Goal: Task Accomplishment & Management: Use online tool/utility

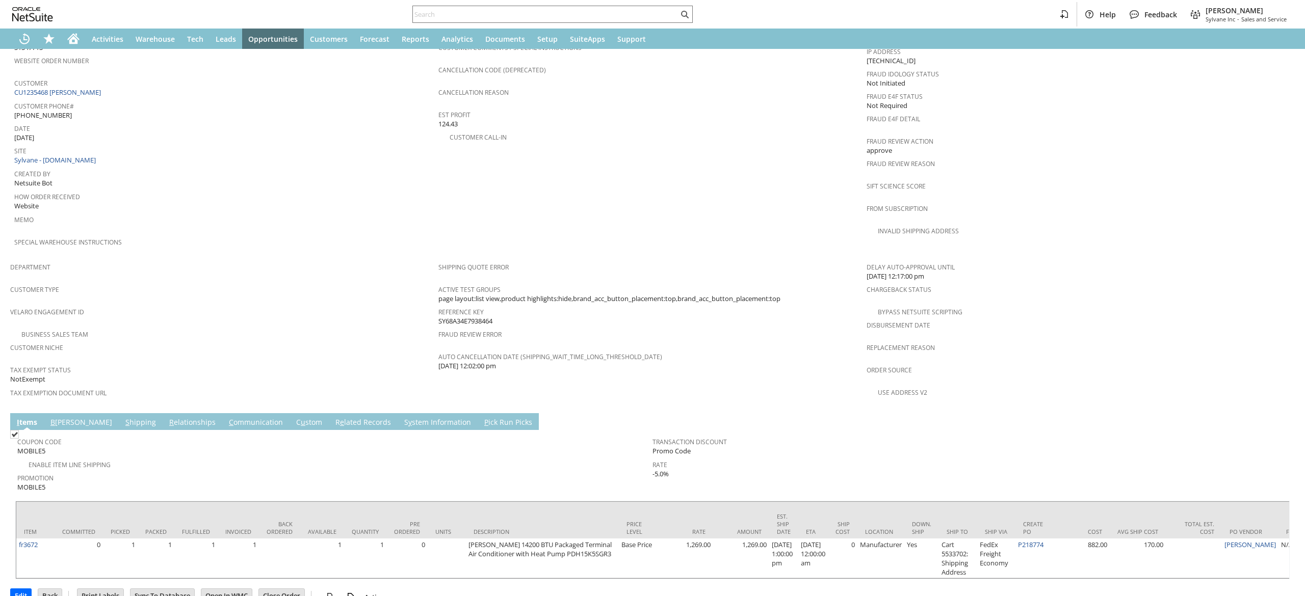
click at [123, 417] on link "S hipping" at bounding box center [141, 422] width 36 height 11
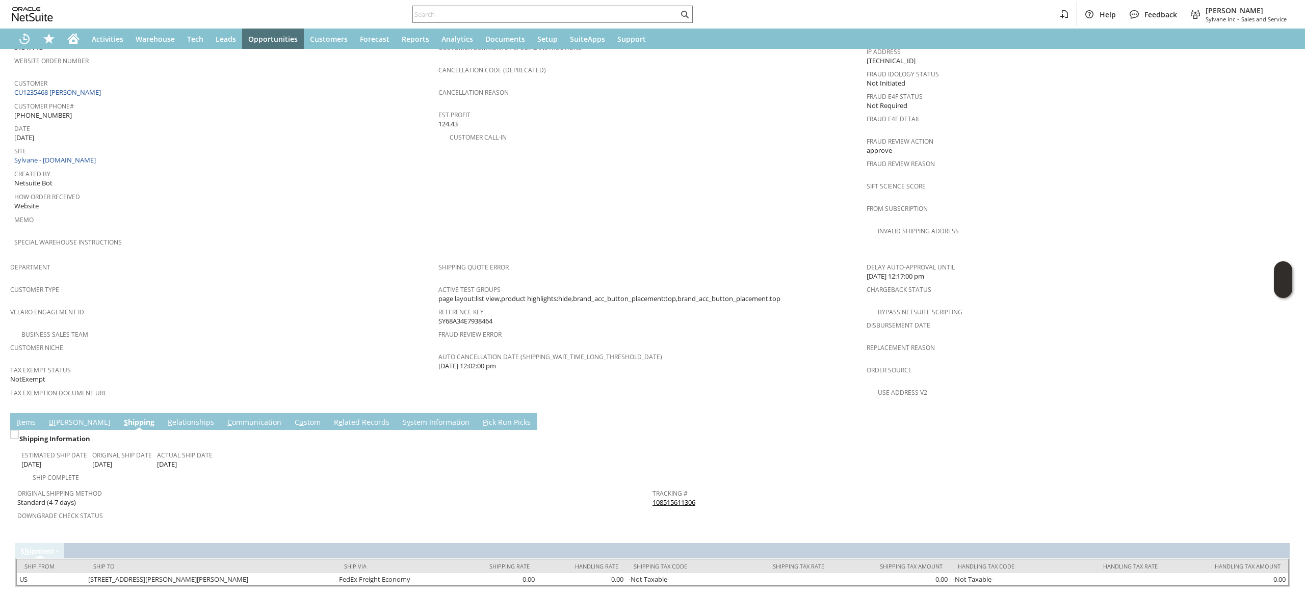
click at [683, 486] on span "Tracking #" at bounding box center [967, 492] width 630 height 12
click at [675, 489] on link "Tracking #" at bounding box center [669, 493] width 35 height 9
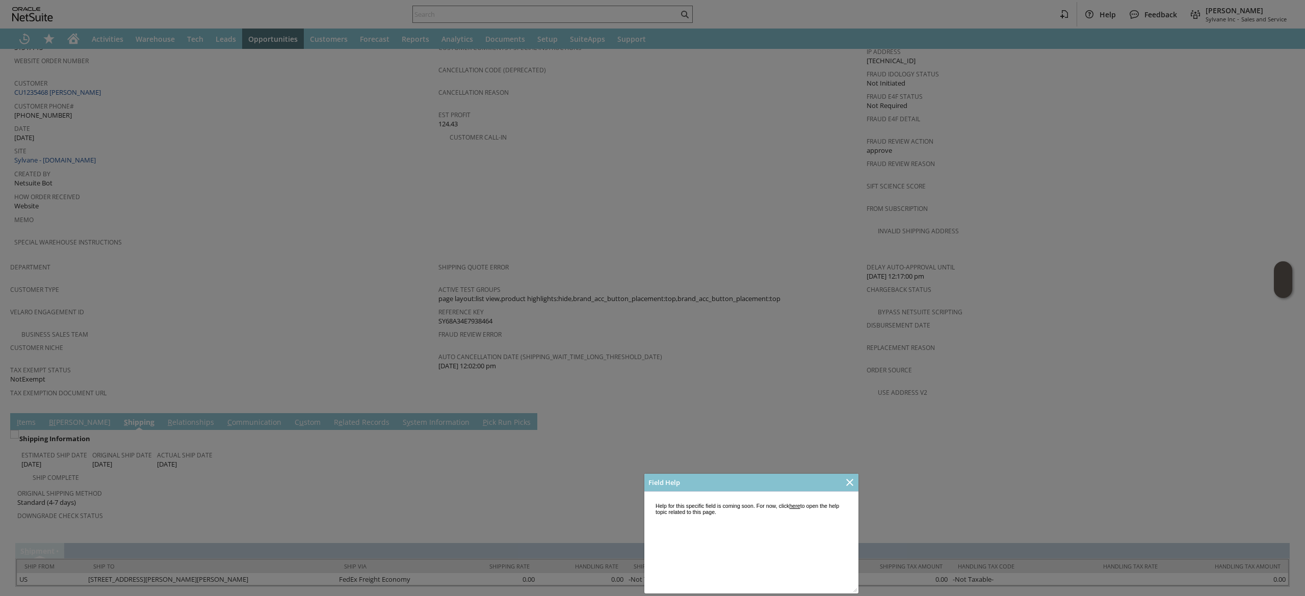
scroll to position [0, 0]
click at [847, 485] on icon "Close" at bounding box center [849, 482] width 12 height 12
click at [857, 481] on div at bounding box center [849, 482] width 17 height 17
click at [855, 481] on icon "Close" at bounding box center [849, 482] width 12 height 12
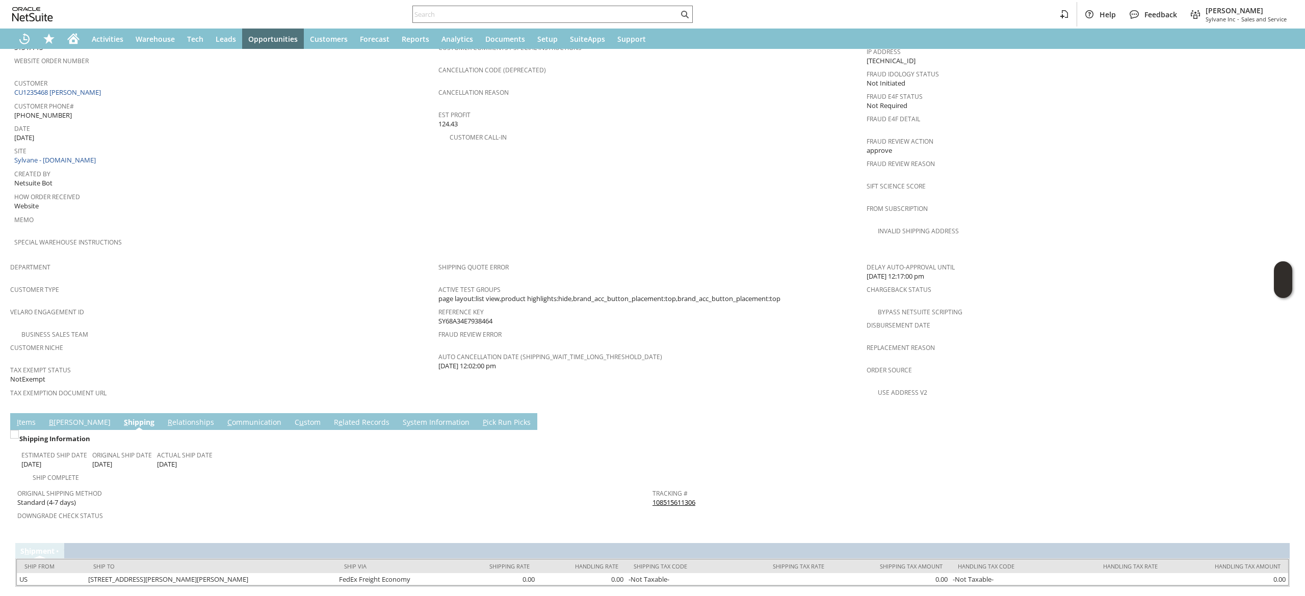
click at [661, 509] on span "Return Tracking #" at bounding box center [967, 515] width 630 height 12
click at [673, 498] on link "108515611306" at bounding box center [673, 502] width 43 height 9
click at [22, 417] on link "I tems" at bounding box center [26, 422] width 24 height 11
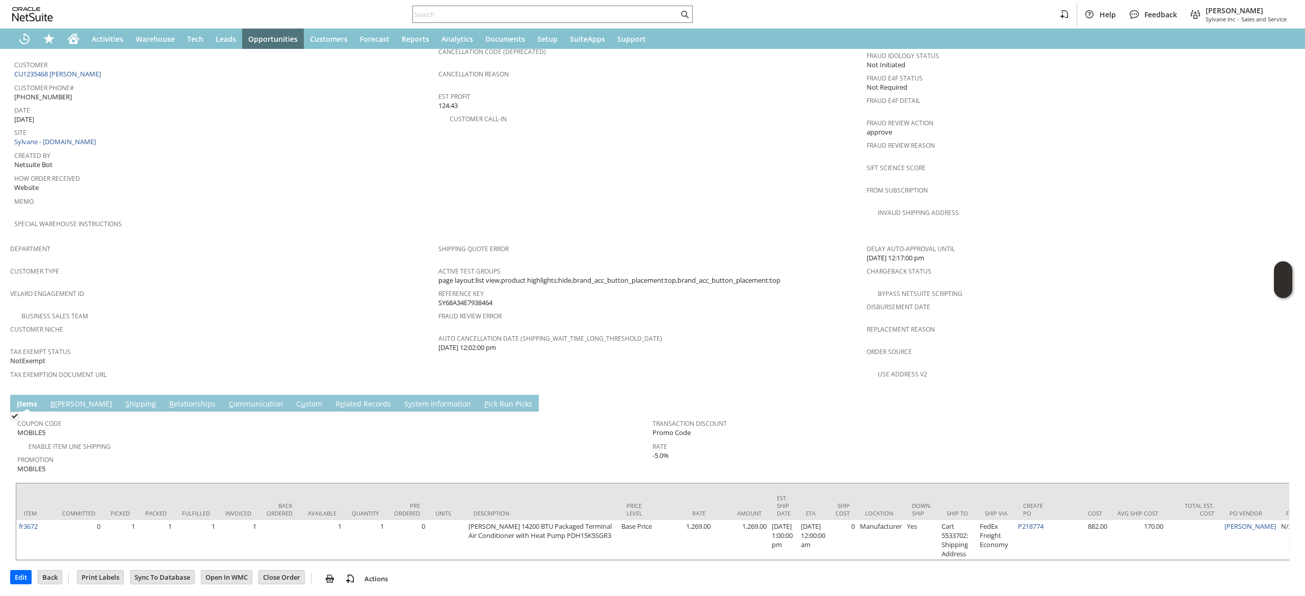
scroll to position [465, 0]
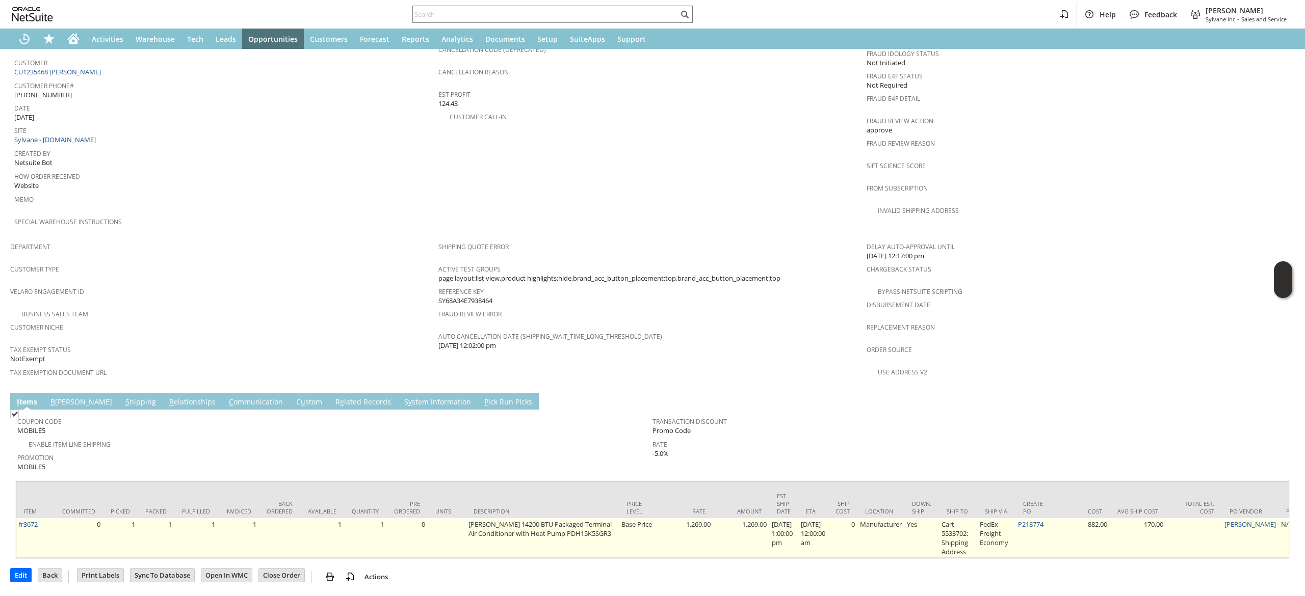
click at [1062, 518] on td "882.00" at bounding box center [1081, 538] width 56 height 40
click at [1043, 520] on link "P218774" at bounding box center [1030, 524] width 25 height 9
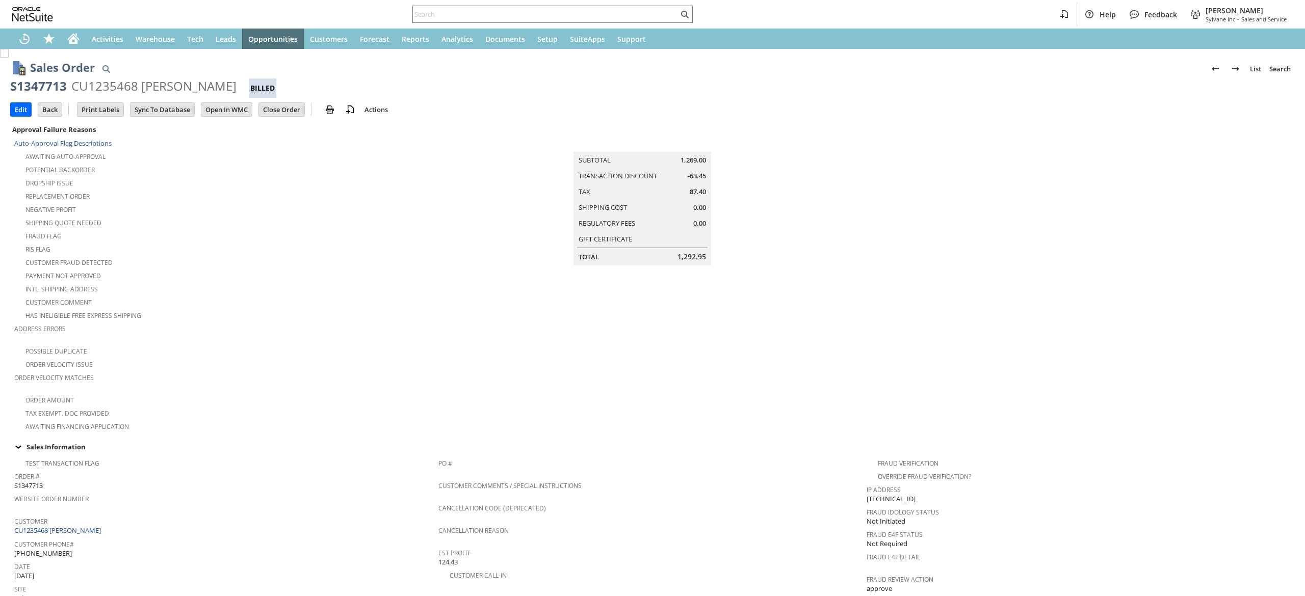
scroll to position [438, 0]
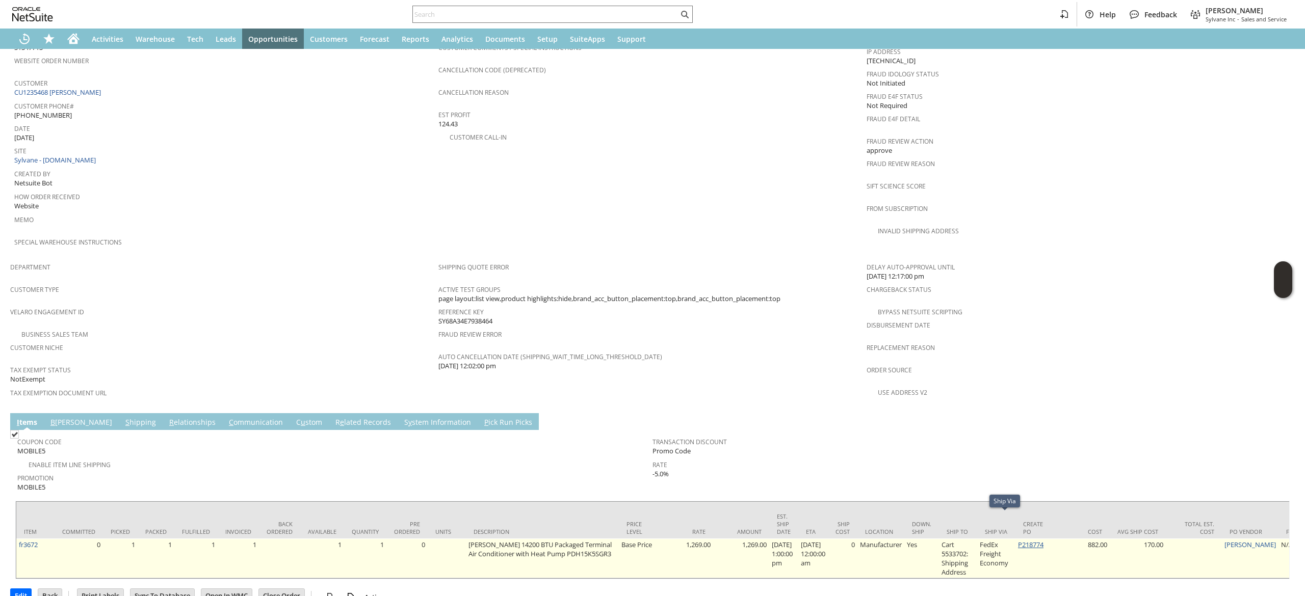
click at [1032, 540] on link "P218774" at bounding box center [1030, 544] width 25 height 9
click at [1052, 539] on td "P218774" at bounding box center [1034, 559] width 38 height 40
click at [1043, 540] on link "P218774" at bounding box center [1030, 544] width 25 height 9
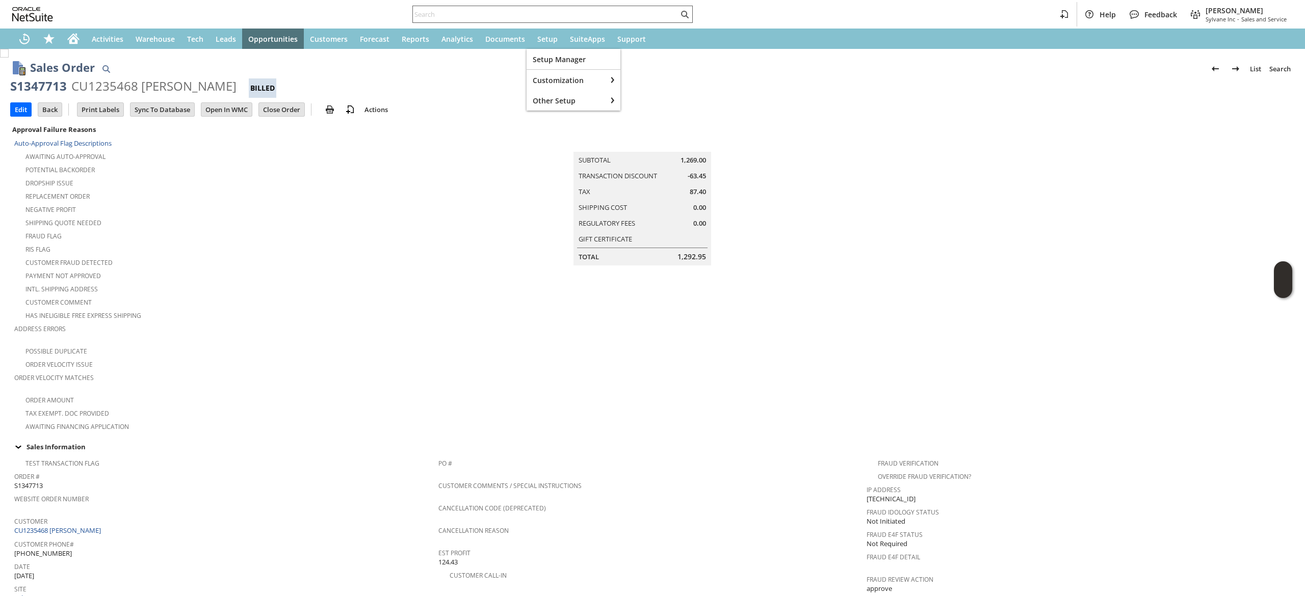
click at [541, 14] on input "text" at bounding box center [545, 14] width 265 height 12
paste input "8139096430"
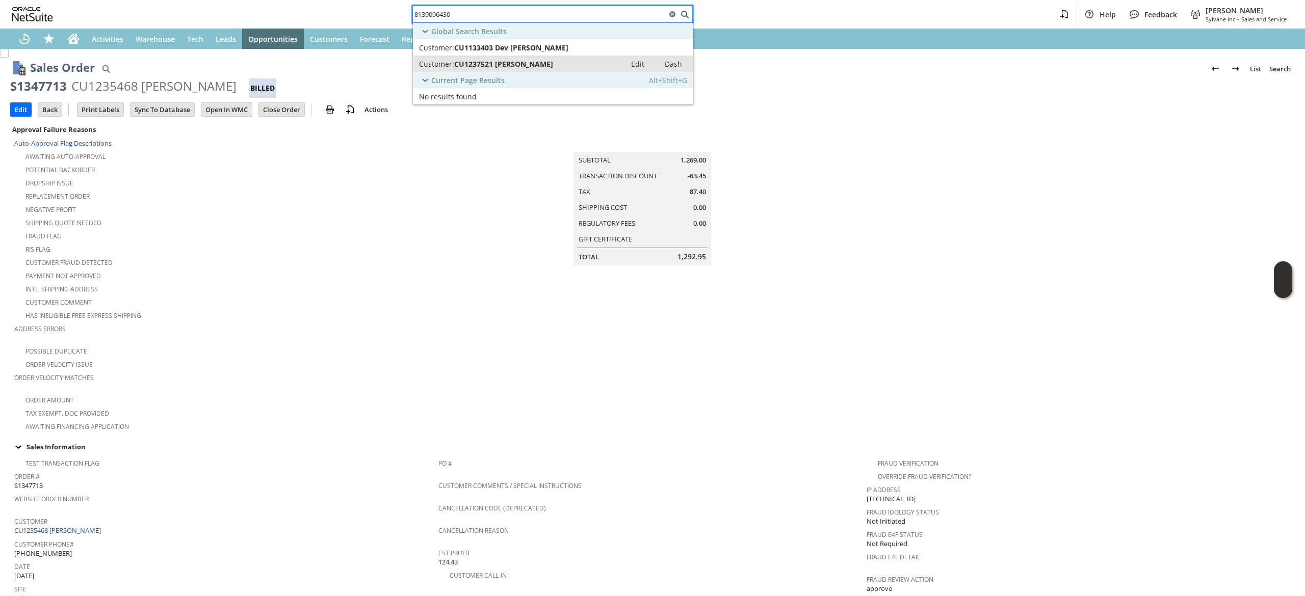
click at [492, 65] on span "CU1237521 [PERSON_NAME]" at bounding box center [503, 64] width 99 height 10
click at [515, 8] on input "8139096430" at bounding box center [539, 14] width 253 height 12
click at [514, 8] on input "8139096430" at bounding box center [539, 14] width 253 height 12
click at [511, 9] on input "8139096430" at bounding box center [539, 14] width 253 height 12
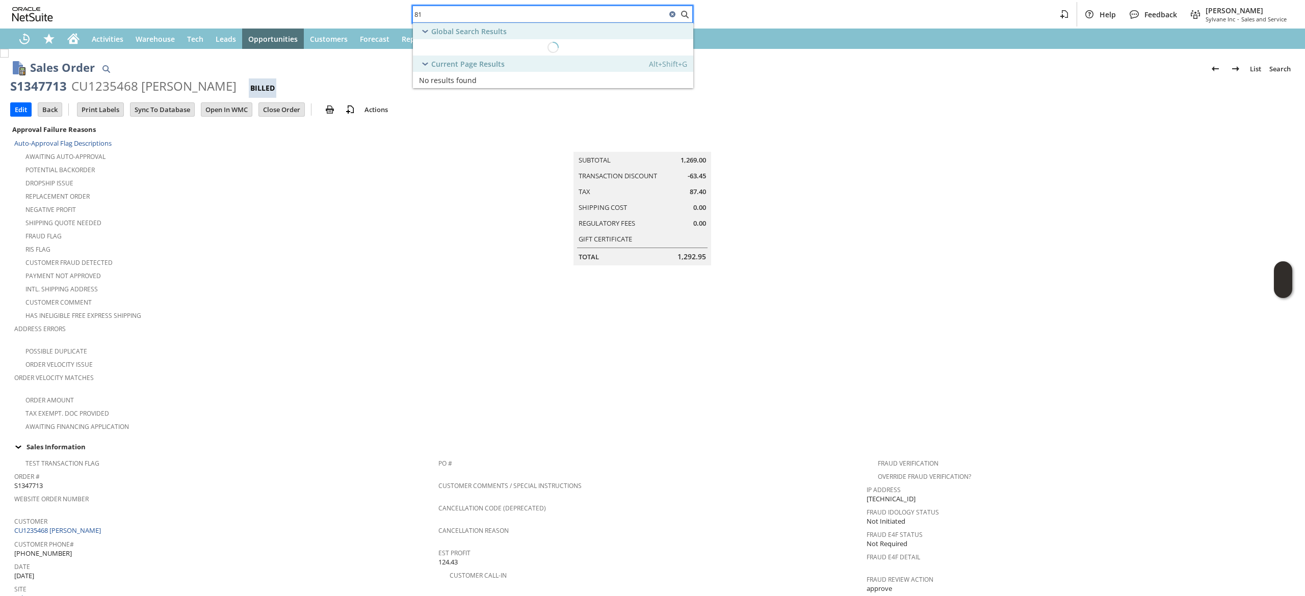
type input "8"
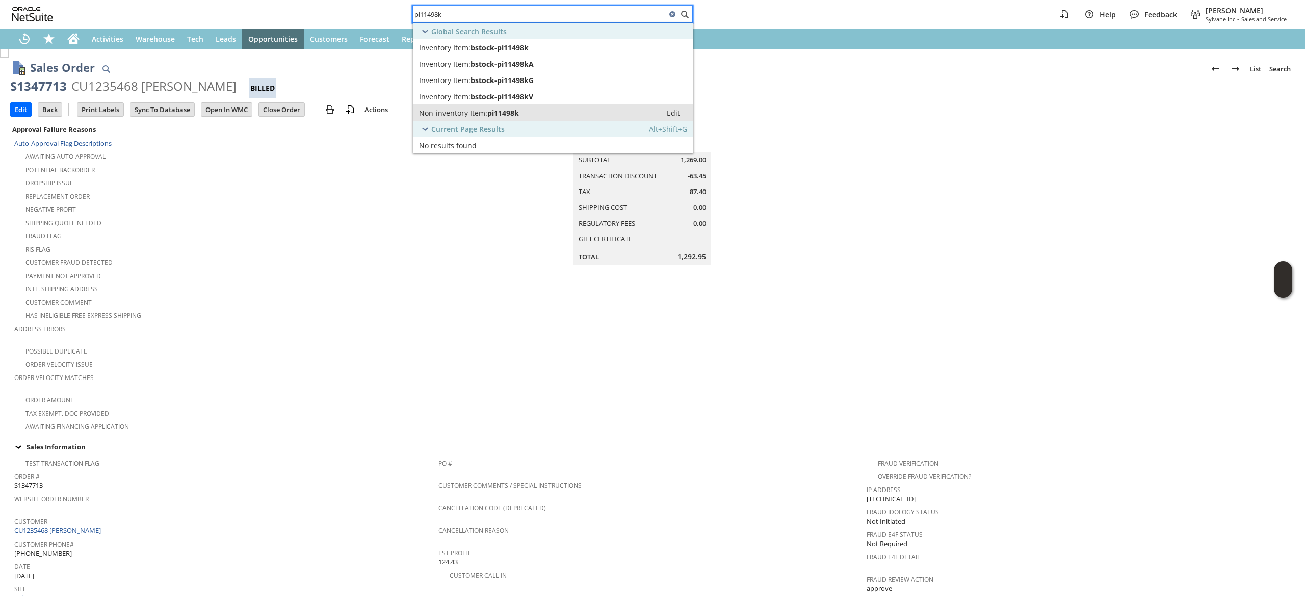
type input "pi11498k"
click at [581, 116] on div "Non-inventory Item: pi11498k" at bounding box center [537, 113] width 236 height 10
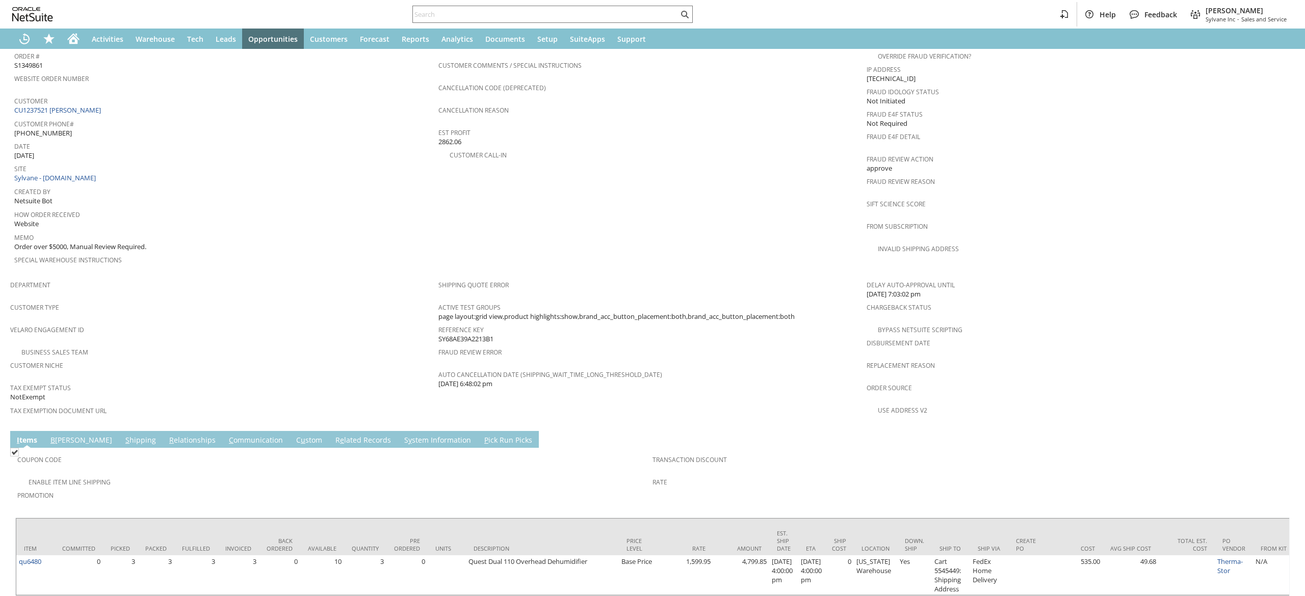
click at [123, 435] on link "S hipping" at bounding box center [141, 440] width 36 height 11
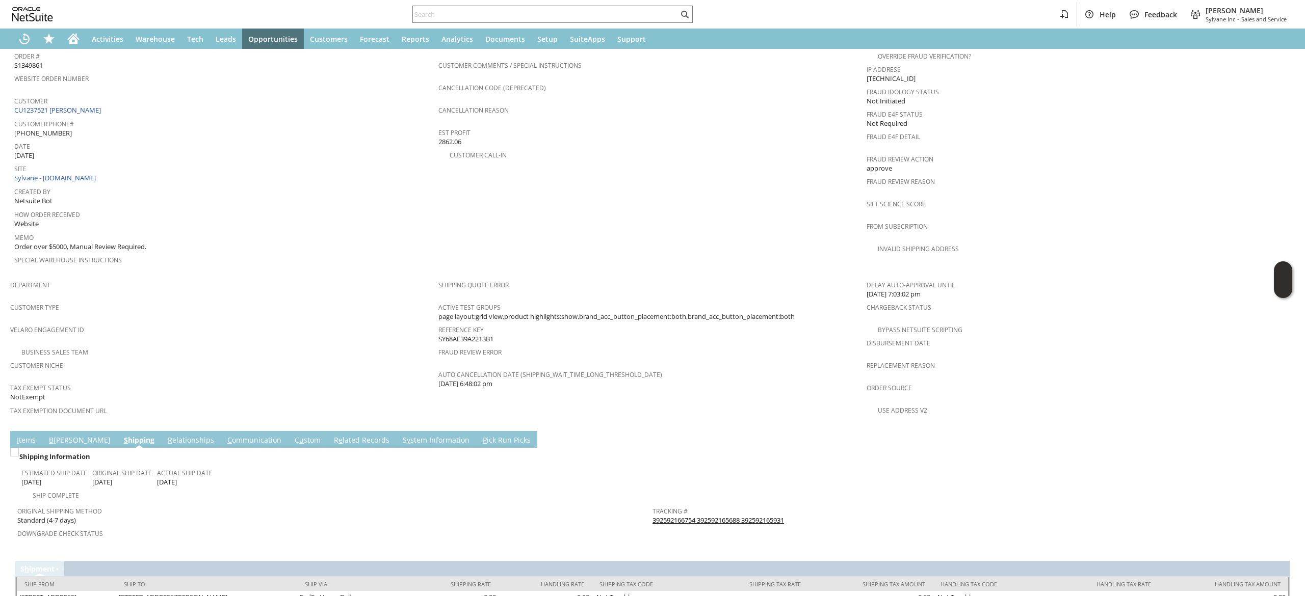
click at [762, 516] on link "392592166754 392592165688 392592165931" at bounding box center [717, 520] width 131 height 9
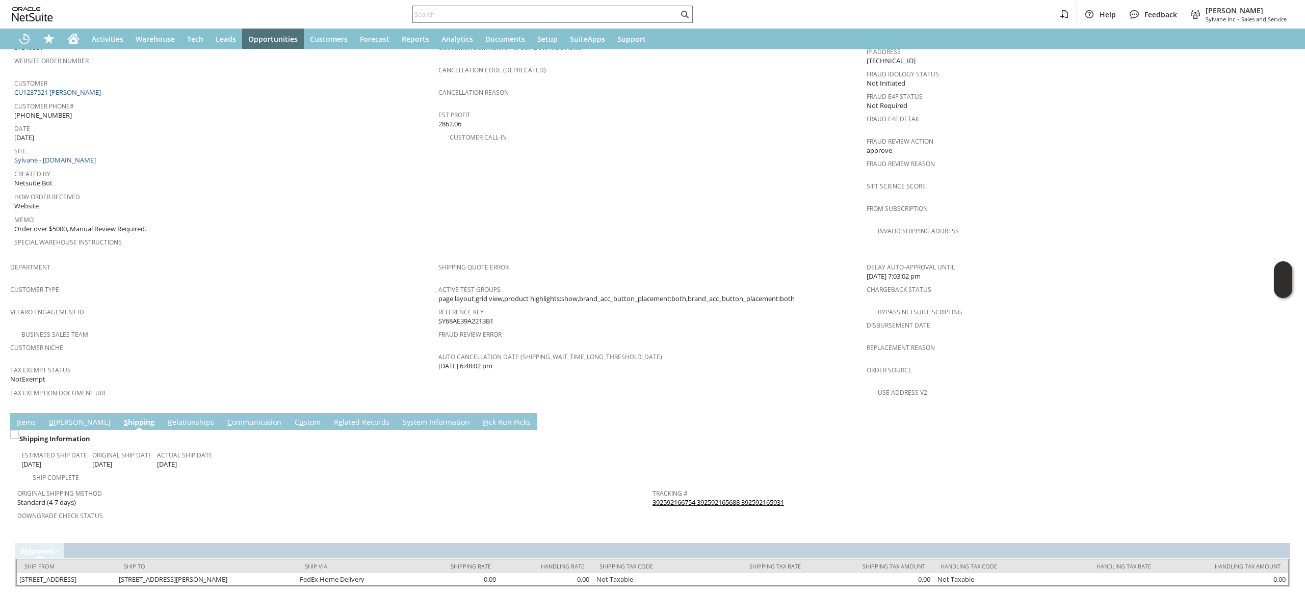
scroll to position [441, 0]
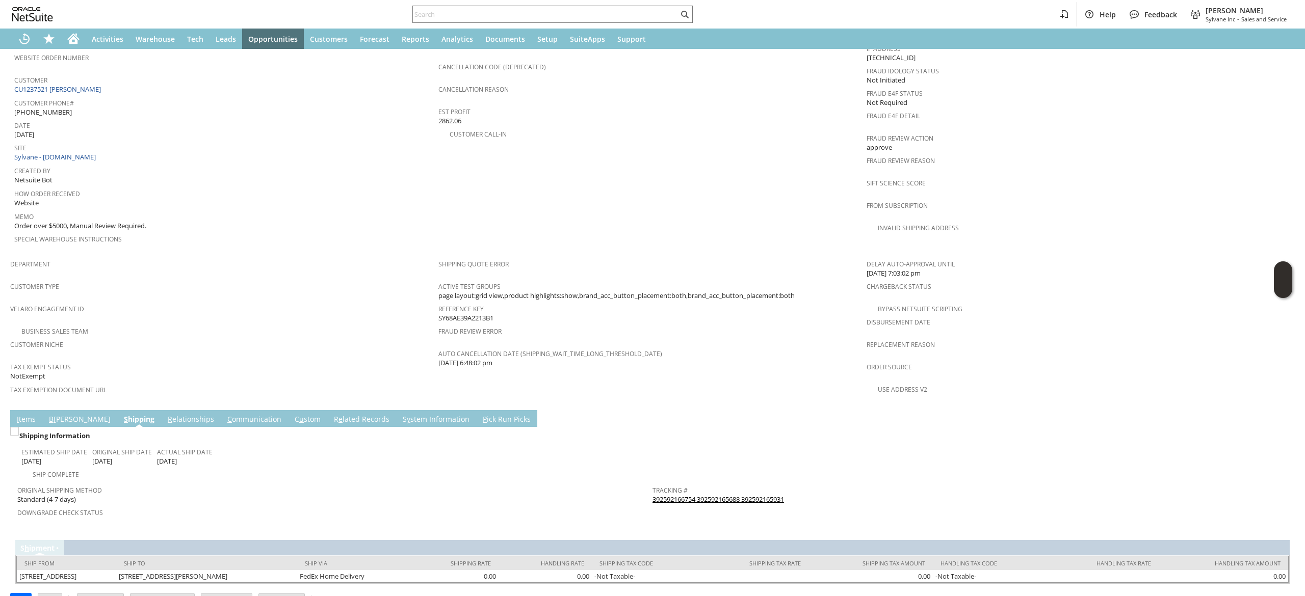
click at [26, 410] on td "I tems" at bounding box center [26, 418] width 32 height 17
click at [27, 414] on link "I tems" at bounding box center [26, 419] width 24 height 11
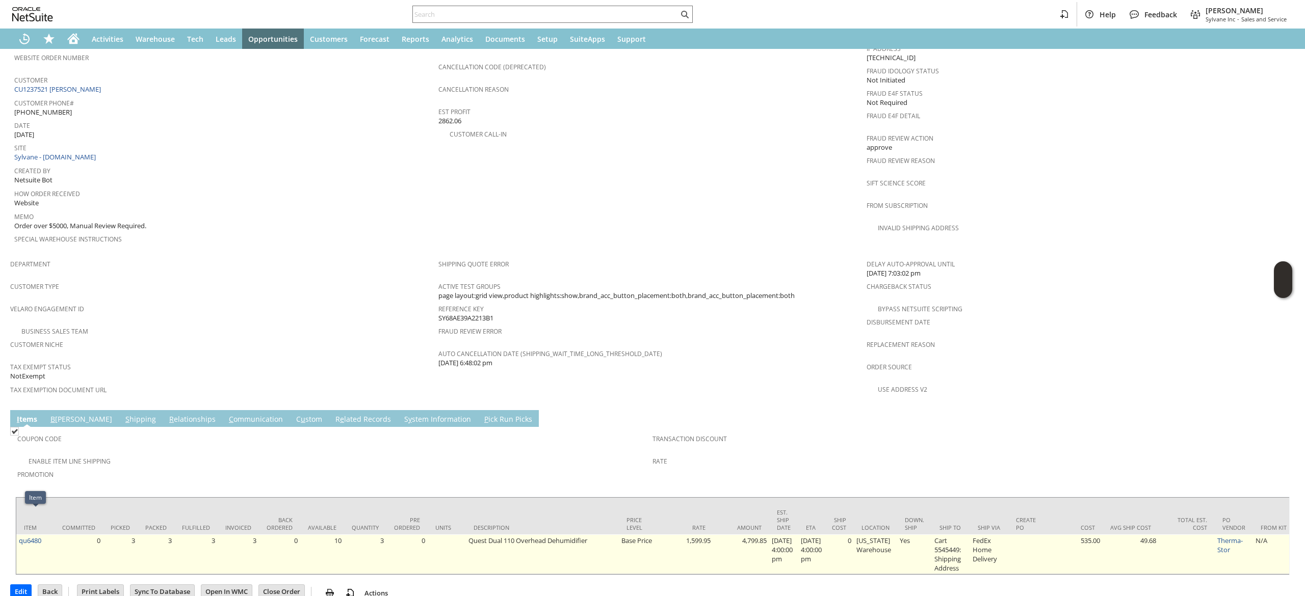
click at [48, 535] on td "qu6480" at bounding box center [35, 555] width 38 height 40
copy tr "qu6480"
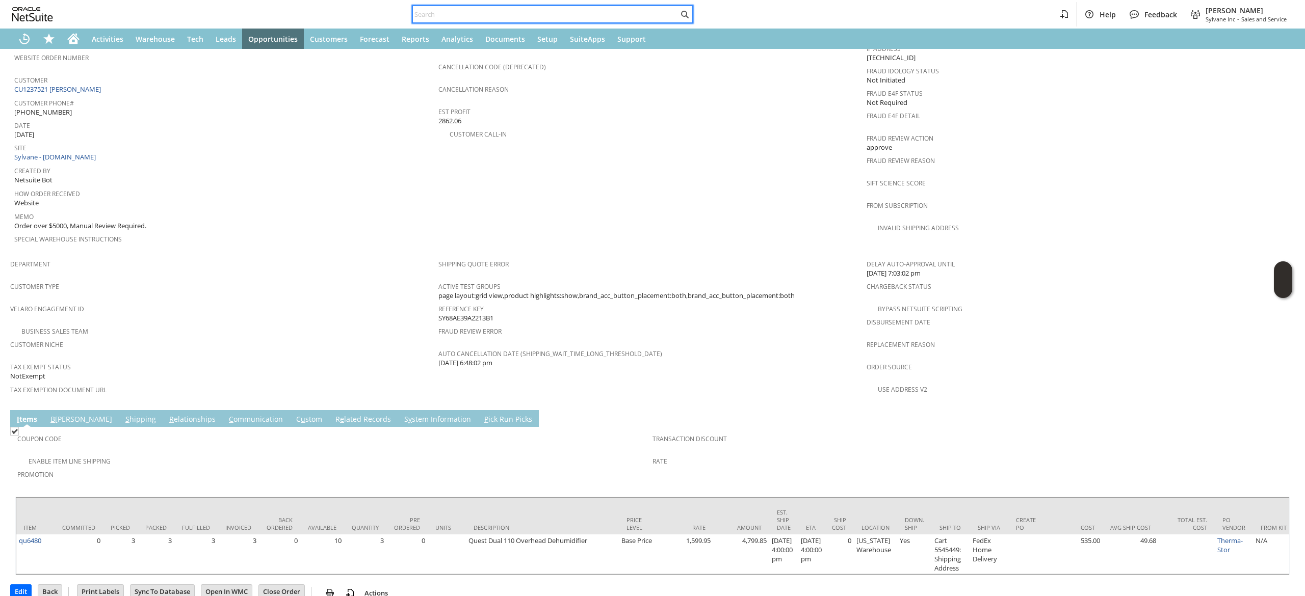
click at [490, 19] on input "text" at bounding box center [545, 14] width 265 height 12
type input "F"
paste input "qu6480"
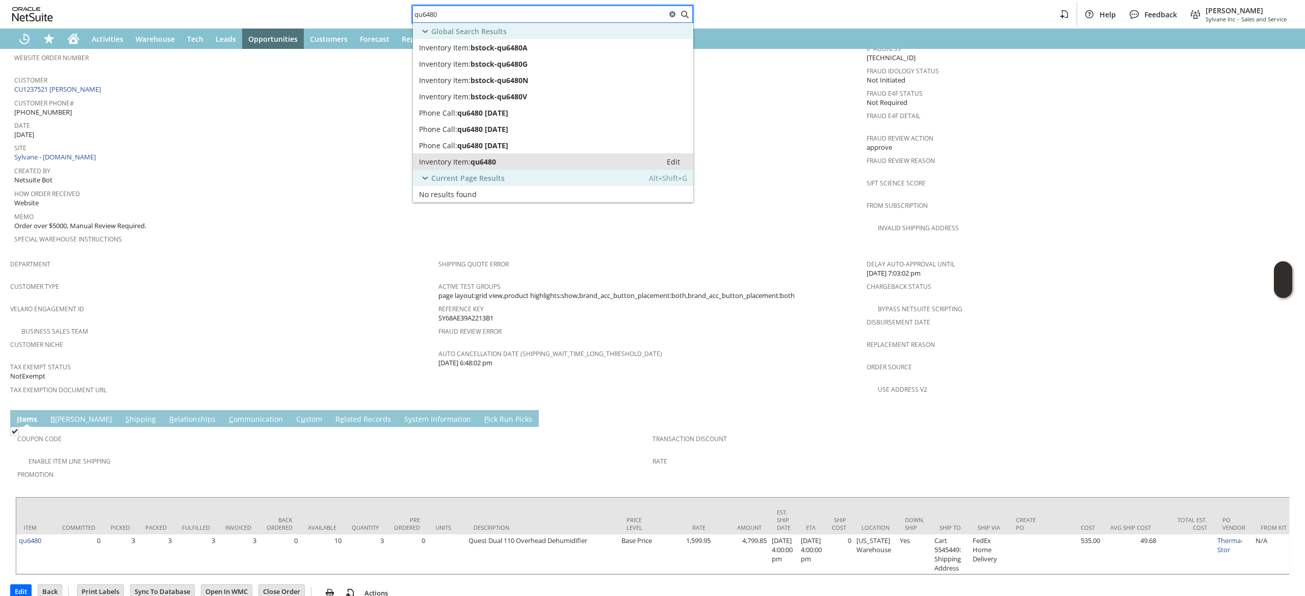
type input "qu6480"
click at [577, 162] on div "Inventory Item: qu6480" at bounding box center [537, 162] width 236 height 10
